Goal: Obtain resource: Obtain resource

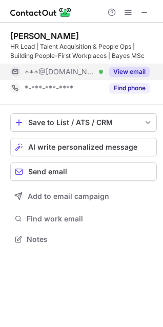
scroll to position [232, 163]
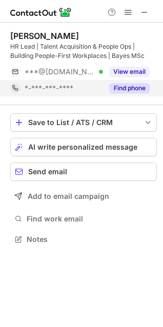
click at [135, 86] on button "Find phone" at bounding box center [129, 88] width 40 height 10
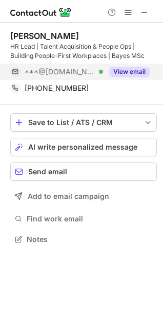
click at [133, 67] on button "View email" at bounding box center [129, 72] width 40 height 10
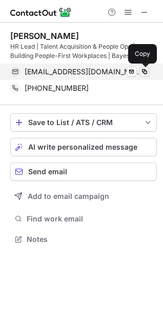
click at [141, 70] on span at bounding box center [144, 72] width 8 height 8
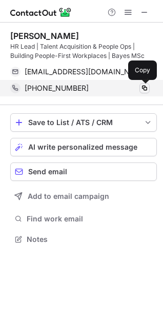
click at [144, 90] on span at bounding box center [144, 88] width 8 height 8
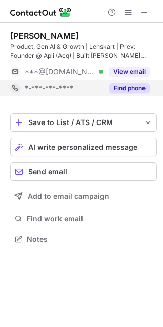
click at [129, 87] on button "Find phone" at bounding box center [129, 88] width 40 height 10
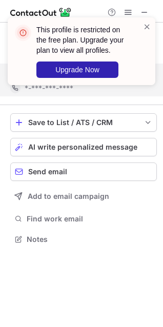
click at [131, 70] on div "This profile is restricted on the free plan. Upgrade your plan to view all prof…" at bounding box center [81, 55] width 164 height 96
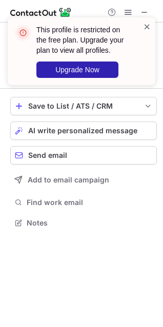
click at [147, 27] on span at bounding box center [147, 27] width 8 height 10
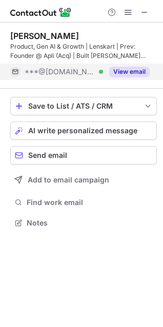
click at [121, 73] on button "View email" at bounding box center [129, 72] width 40 height 10
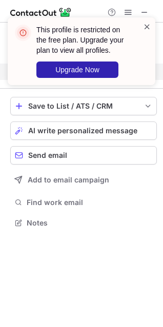
click at [145, 26] on span at bounding box center [147, 27] width 8 height 10
